Goal: Task Accomplishment & Management: Use online tool/utility

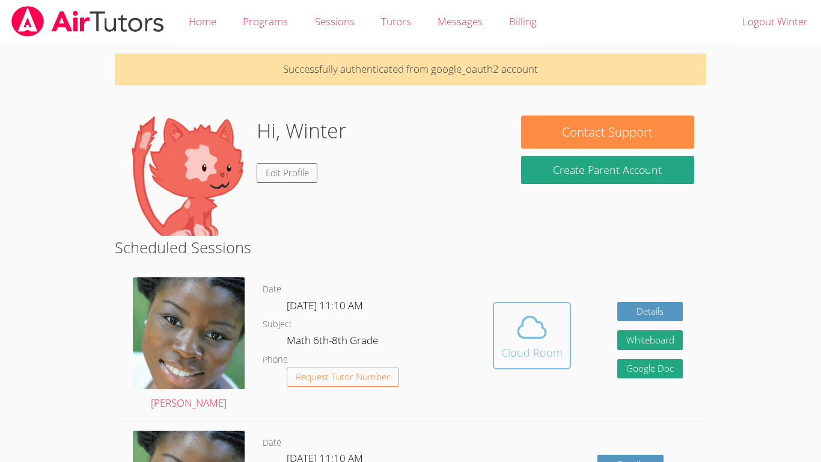
click at [515, 319] on icon at bounding box center [532, 327] width 34 height 34
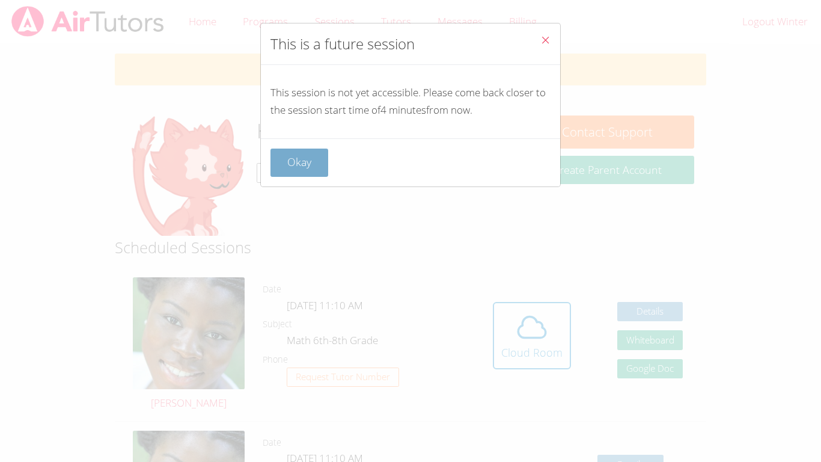
click at [327, 156] on button "Okay" at bounding box center [300, 163] width 58 height 28
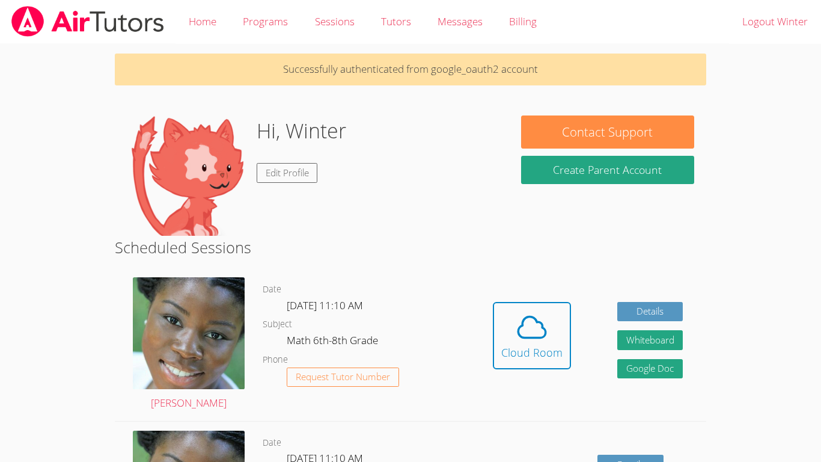
click at [206, 193] on img at bounding box center [187, 175] width 120 height 120
click at [526, 327] on icon at bounding box center [532, 327] width 34 height 34
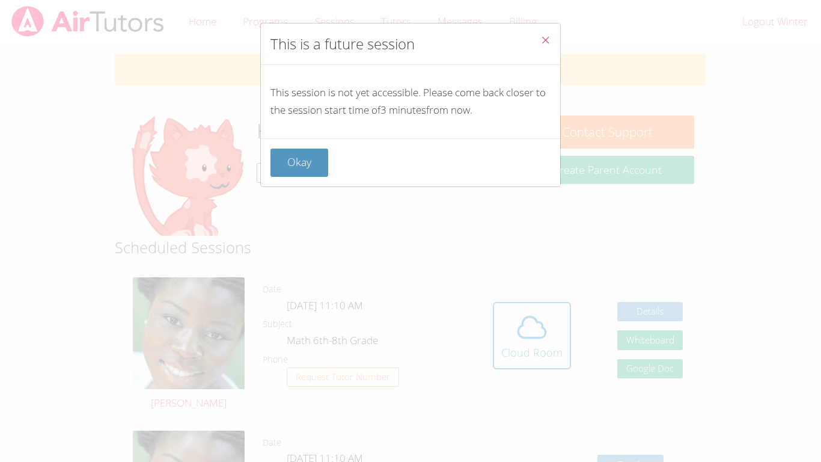
click at [551, 46] on button "Close" at bounding box center [545, 41] width 29 height 37
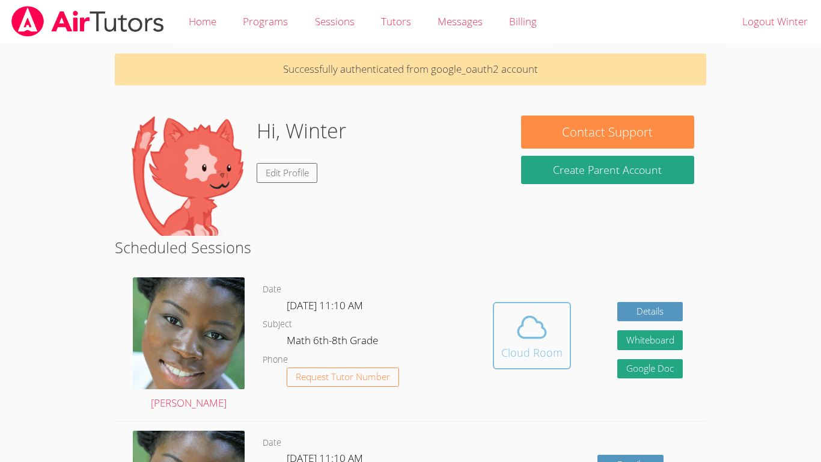
click at [542, 367] on button "Cloud Room" at bounding box center [532, 335] width 78 height 67
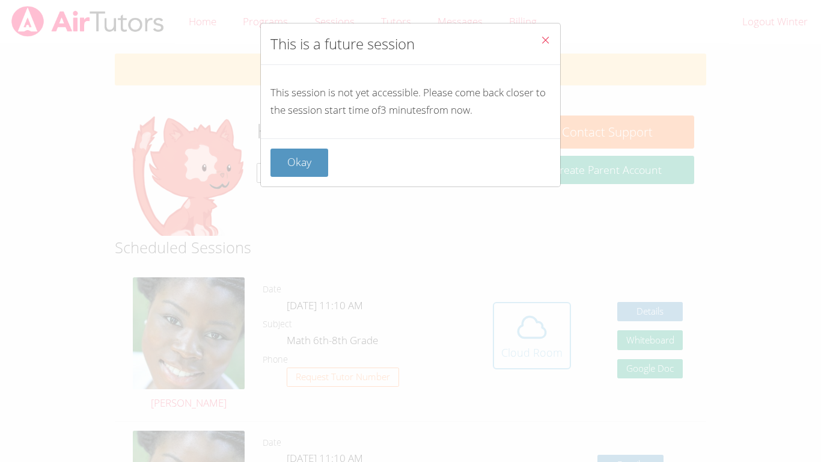
click at [542, 367] on div "This is a future session This session is not yet accessible. Please come back c…" at bounding box center [410, 231] width 821 height 462
click at [280, 162] on button "Okay" at bounding box center [300, 163] width 58 height 28
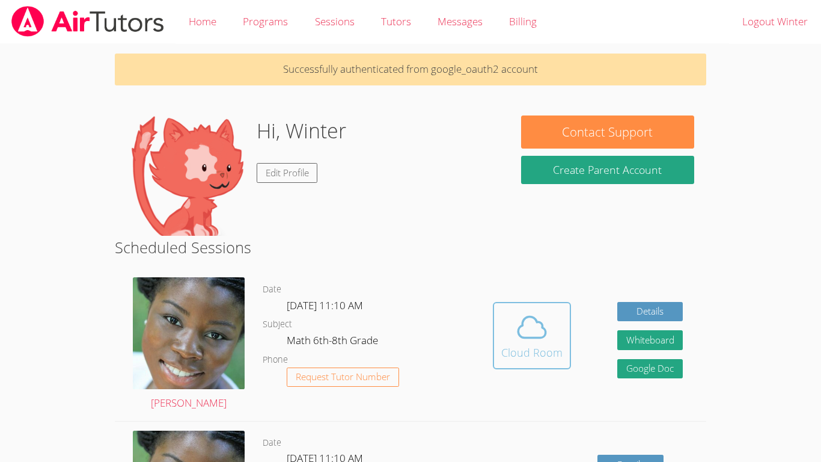
click at [507, 302] on button "Cloud Room" at bounding box center [532, 335] width 78 height 67
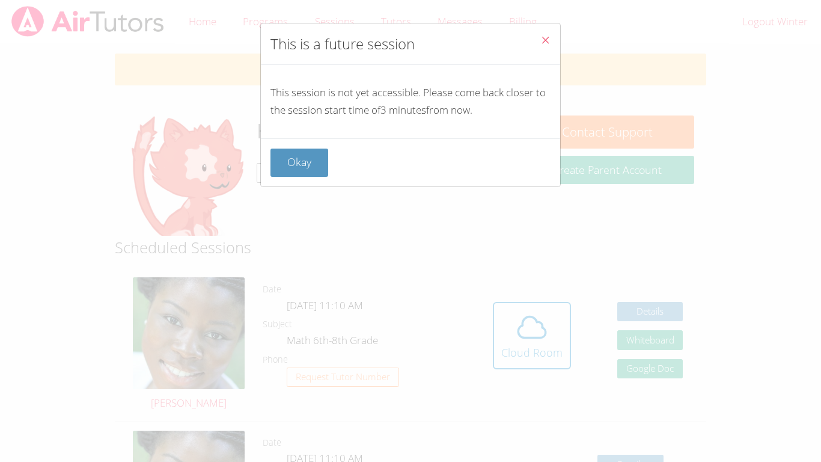
click at [299, 177] on div "Okay" at bounding box center [410, 162] width 299 height 48
click at [285, 174] on button "Okay" at bounding box center [300, 163] width 58 height 28
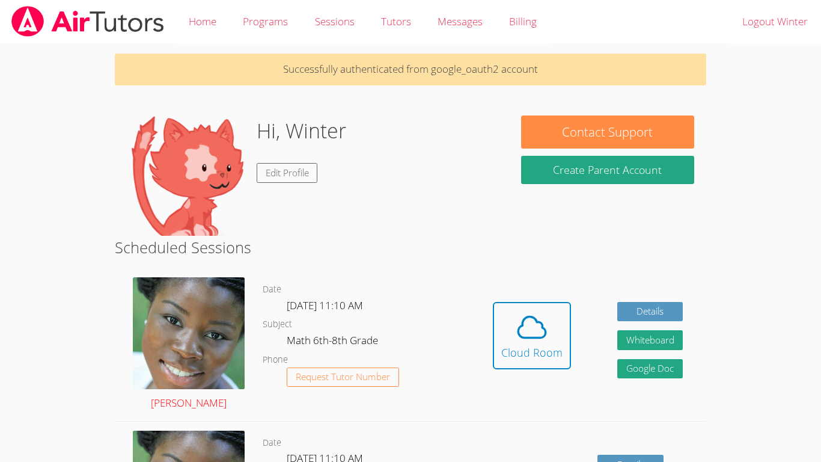
click at [176, 342] on img at bounding box center [189, 333] width 112 height 112
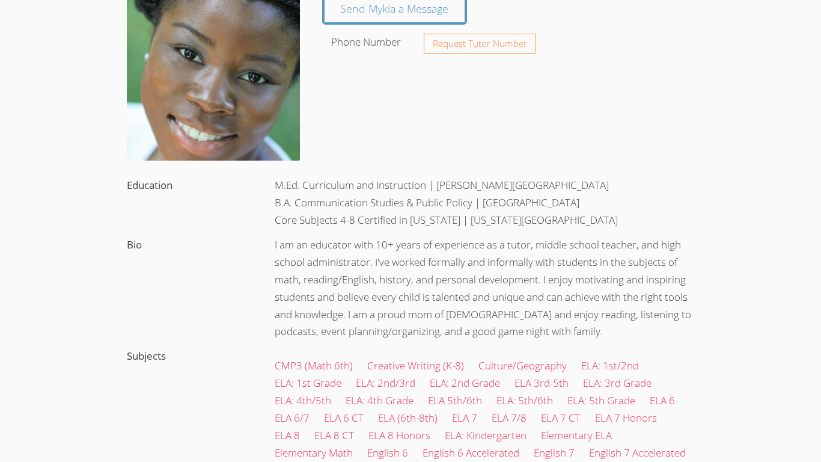
scroll to position [129, 0]
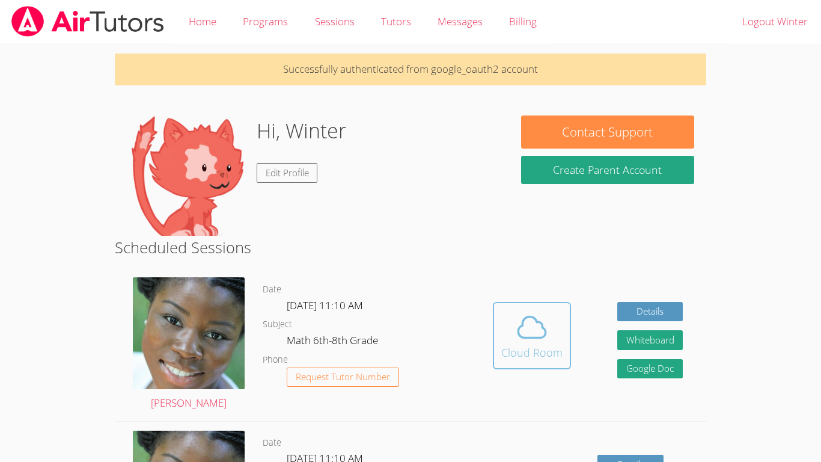
click at [523, 328] on icon at bounding box center [532, 327] width 34 height 34
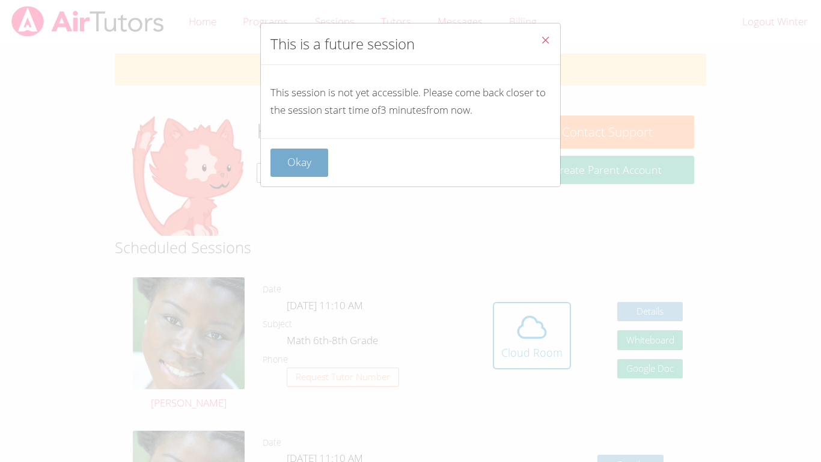
click at [302, 160] on button "Okay" at bounding box center [300, 163] width 58 height 28
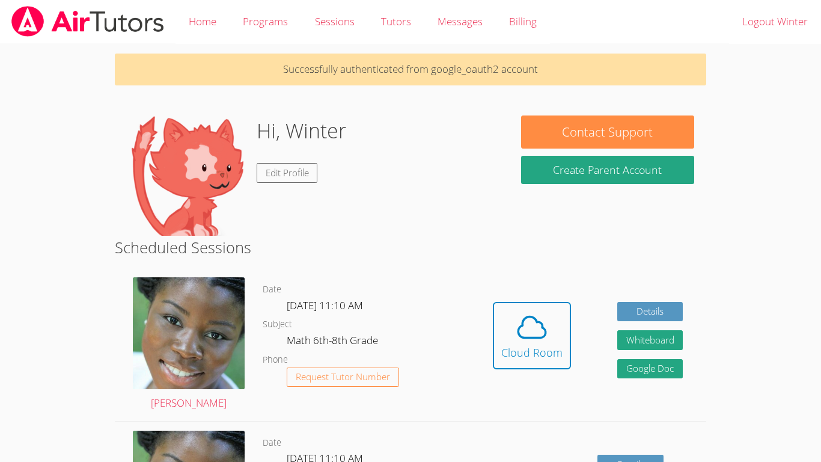
click at [253, 280] on div "[PERSON_NAME]" at bounding box center [189, 344] width 148 height 153
click at [219, 327] on img at bounding box center [189, 333] width 112 height 112
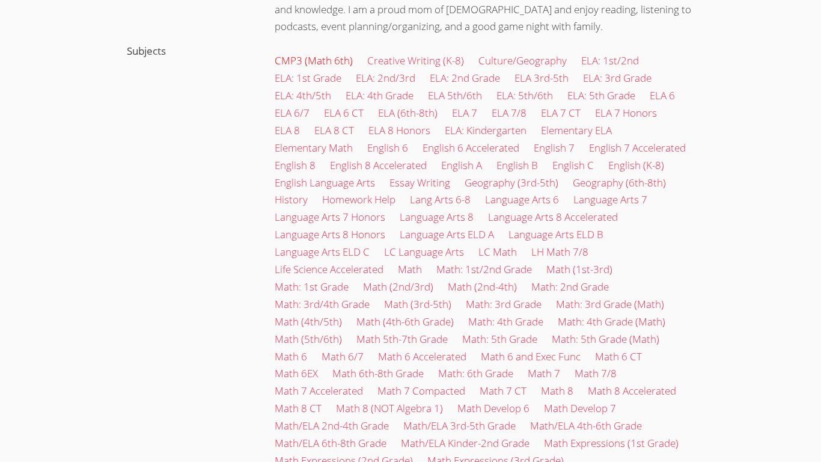
scroll to position [429, 0]
click at [324, 59] on link "CMP3 (Math 6th)" at bounding box center [314, 60] width 78 height 14
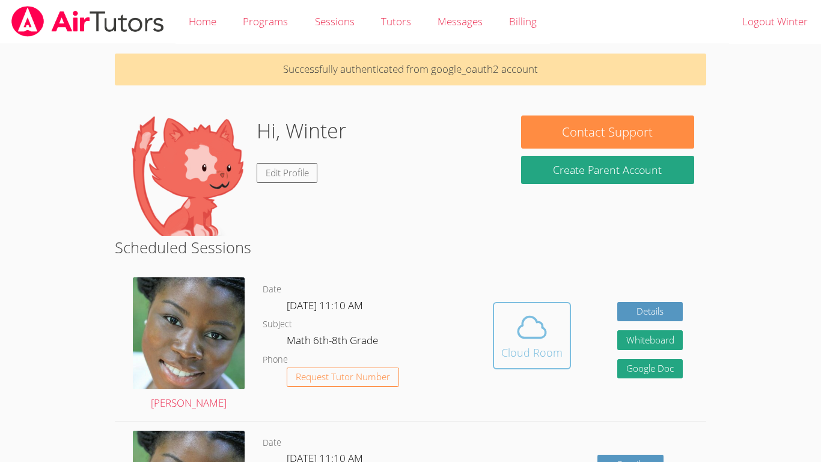
click at [562, 338] on button "Cloud Room" at bounding box center [532, 335] width 78 height 67
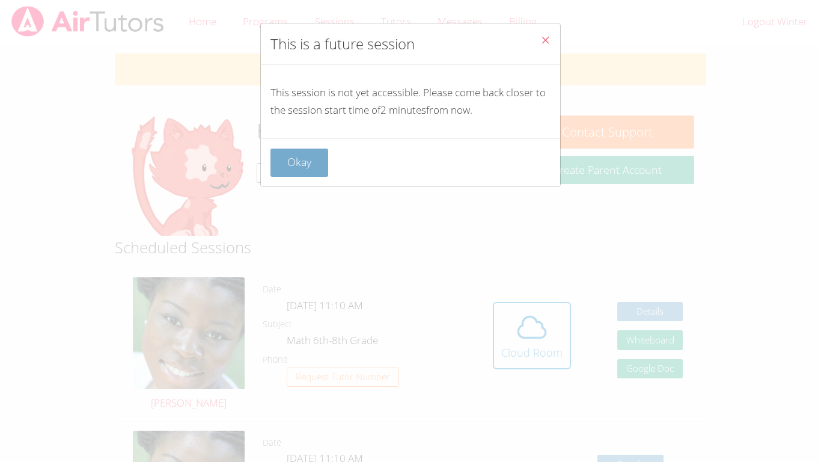
click at [299, 161] on button "Okay" at bounding box center [300, 163] width 58 height 28
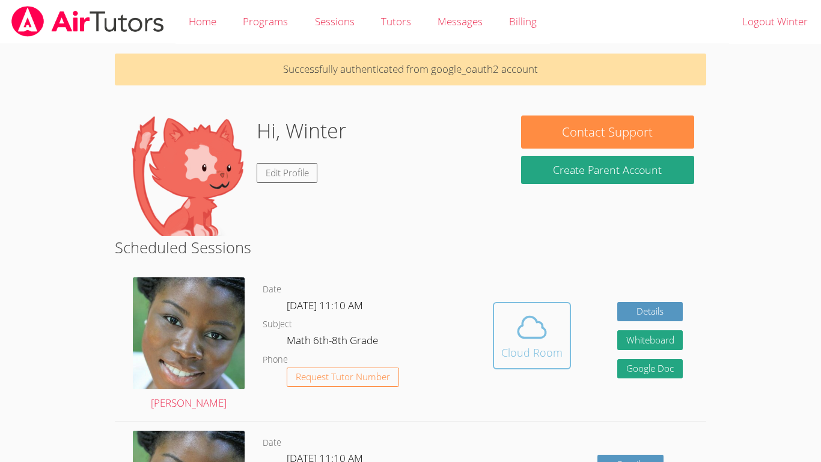
click at [505, 341] on span at bounding box center [532, 327] width 61 height 34
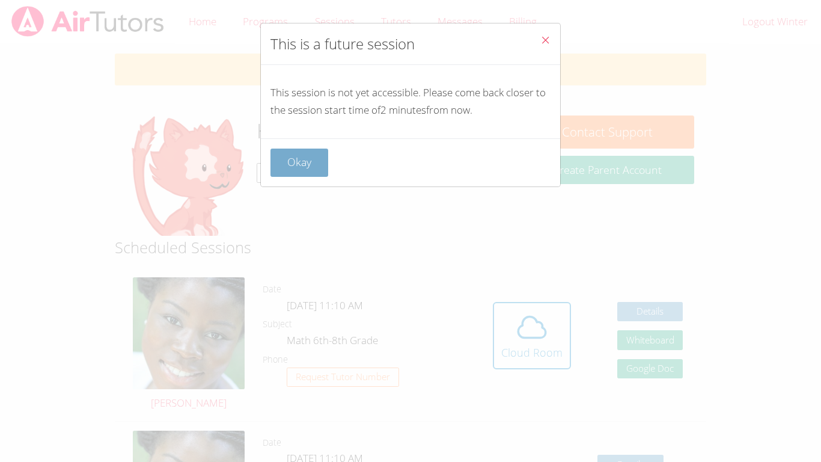
click at [292, 149] on button "Okay" at bounding box center [300, 163] width 58 height 28
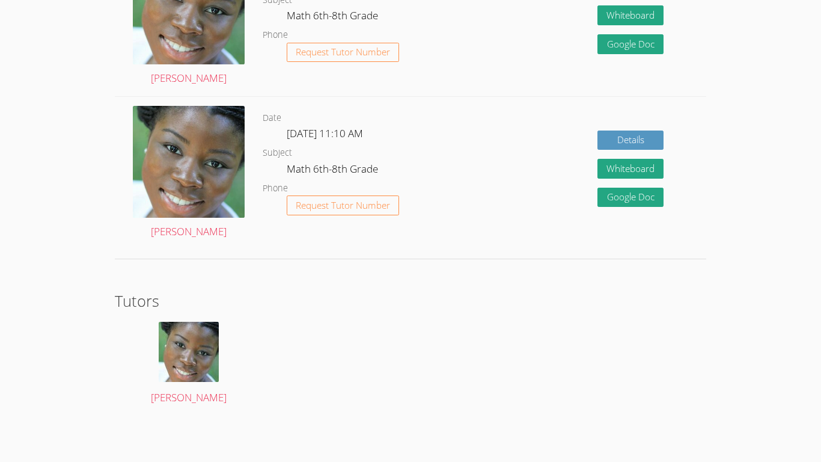
scroll to position [1583, 0]
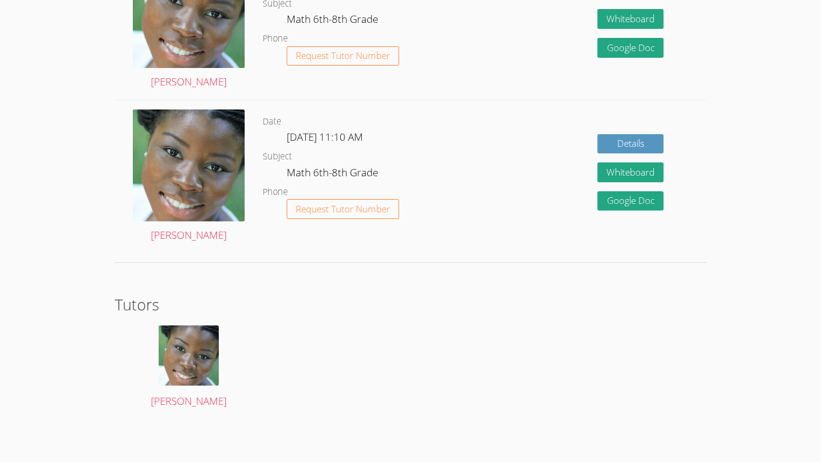
click at [265, 245] on div "Date Thu Sep 18, 11:10 AM Subject Math 6th-8th Grade Phone Request Tutor Number" at bounding box center [366, 176] width 207 height 153
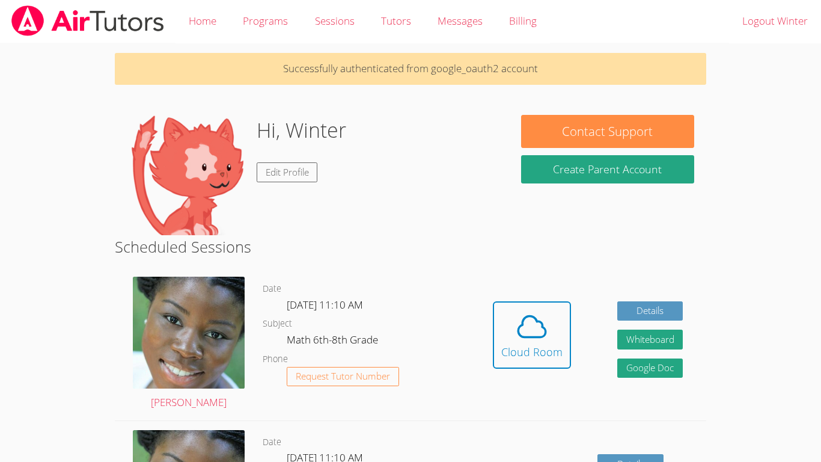
scroll to position [2, 0]
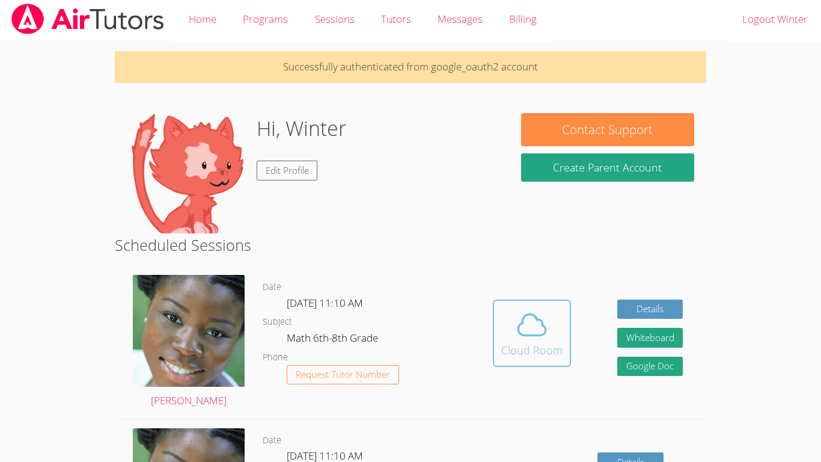
click at [535, 352] on div "Cloud Room" at bounding box center [532, 350] width 61 height 17
click at [532, 337] on icon at bounding box center [532, 325] width 34 height 34
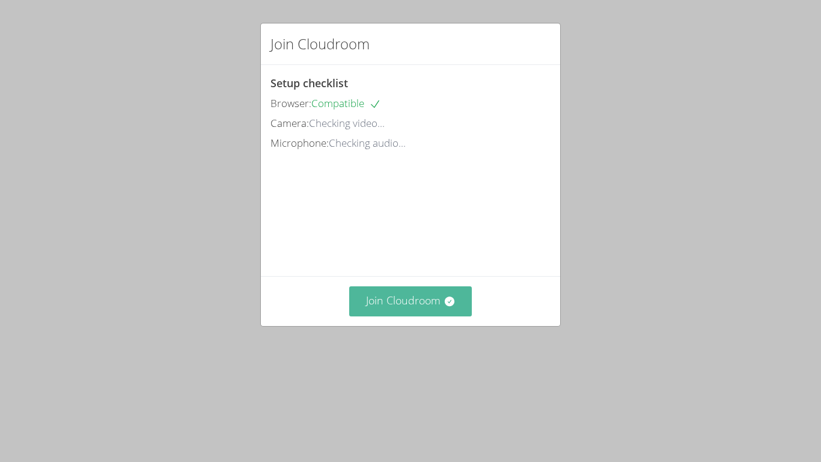
click at [415, 316] on button "Join Cloudroom" at bounding box center [410, 300] width 123 height 29
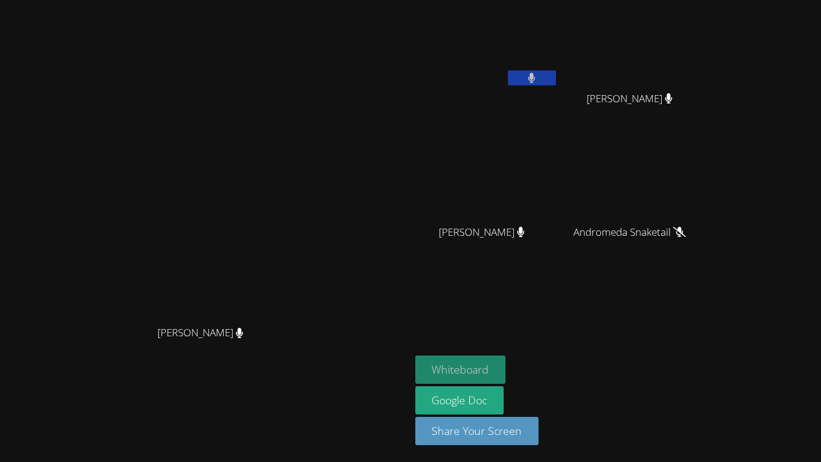
click at [506, 357] on button "Whiteboard" at bounding box center [461, 369] width 91 height 28
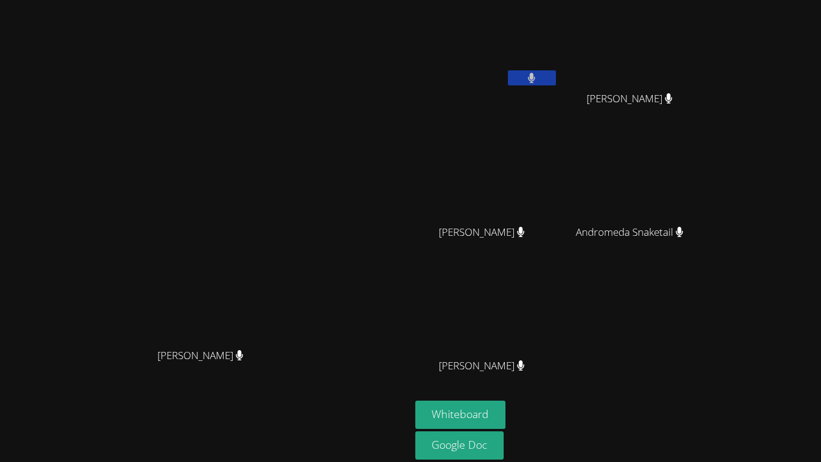
click at [416, 400] on button "Whiteboard" at bounding box center [461, 414] width 91 height 28
click at [556, 84] on button at bounding box center [532, 77] width 48 height 15
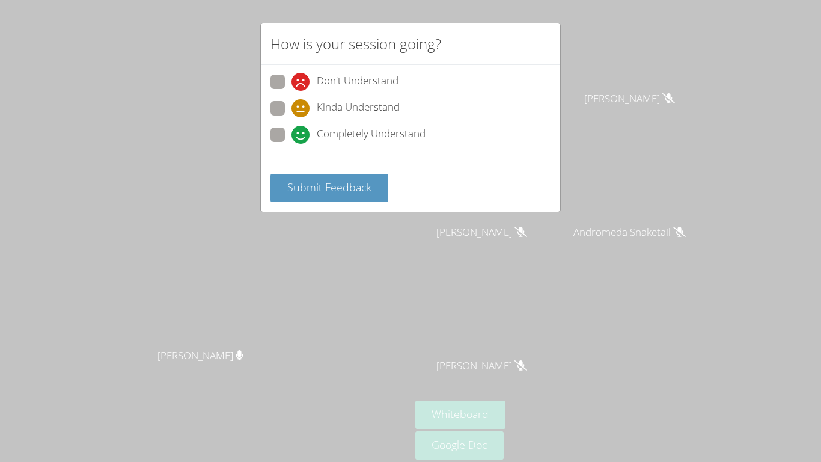
click at [307, 128] on icon at bounding box center [301, 135] width 18 height 18
click at [302, 128] on input "Completely Understand" at bounding box center [297, 132] width 10 height 10
radio input "true"
click at [292, 132] on icon at bounding box center [301, 135] width 18 height 18
click at [292, 132] on input "Completely Understand" at bounding box center [297, 132] width 10 height 10
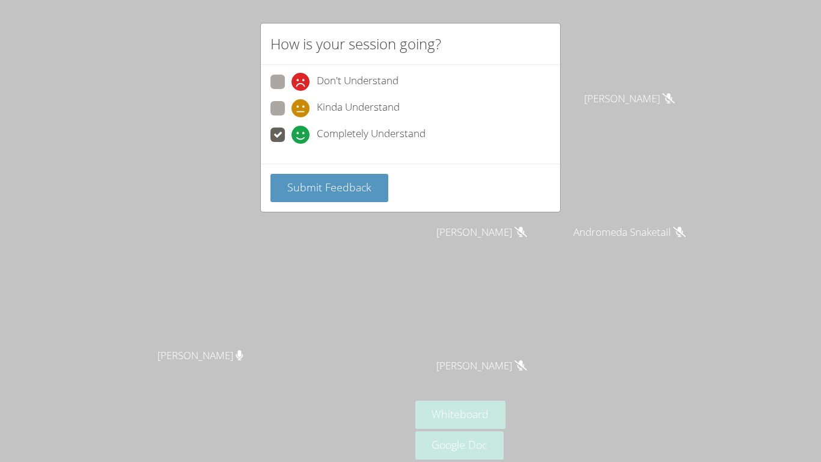
click at [295, 136] on icon at bounding box center [301, 135] width 18 height 18
click at [295, 136] on input "Completely Understand" at bounding box center [297, 132] width 10 height 10
click at [314, 203] on div "Submit Feedback" at bounding box center [410, 188] width 299 height 48
click at [314, 212] on div "How is your session going? Don't Understand Kinda Understand Completely Underst…" at bounding box center [410, 117] width 301 height 189
click at [318, 197] on button "Submit Feedback" at bounding box center [330, 188] width 118 height 28
